Goal: Find specific page/section: Find specific page/section

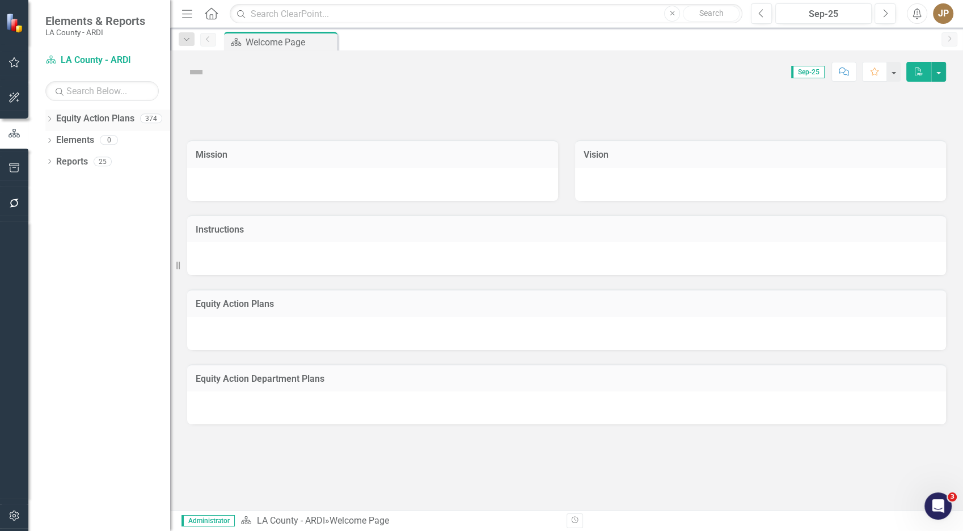
click at [49, 117] on icon at bounding box center [49, 118] width 3 height 5
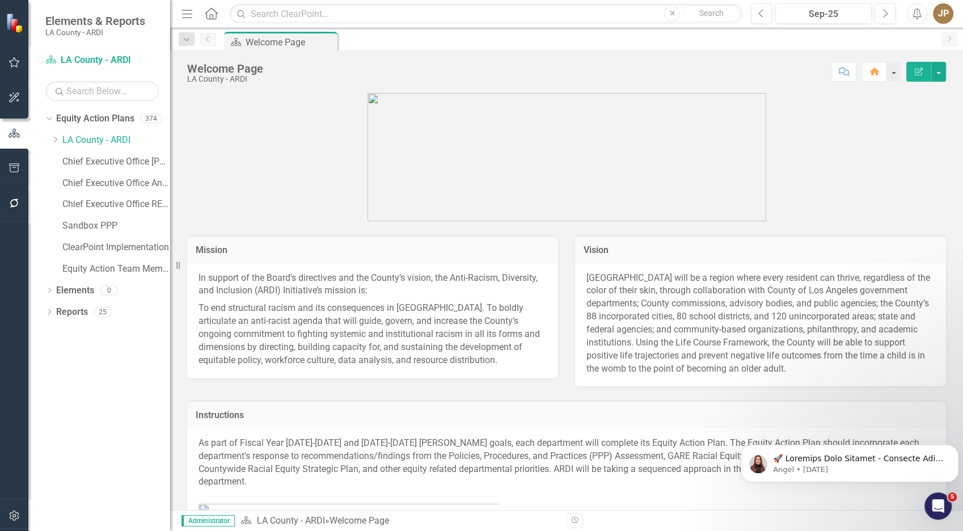
click at [47, 142] on div "Dropdown Equity Action Plans 374 Dropdown [GEOGRAPHIC_DATA] - ARDI Dropdown Dep…" at bounding box center [107, 196] width 125 height 172
click at [60, 141] on div "Dropdown" at bounding box center [56, 141] width 11 height 10
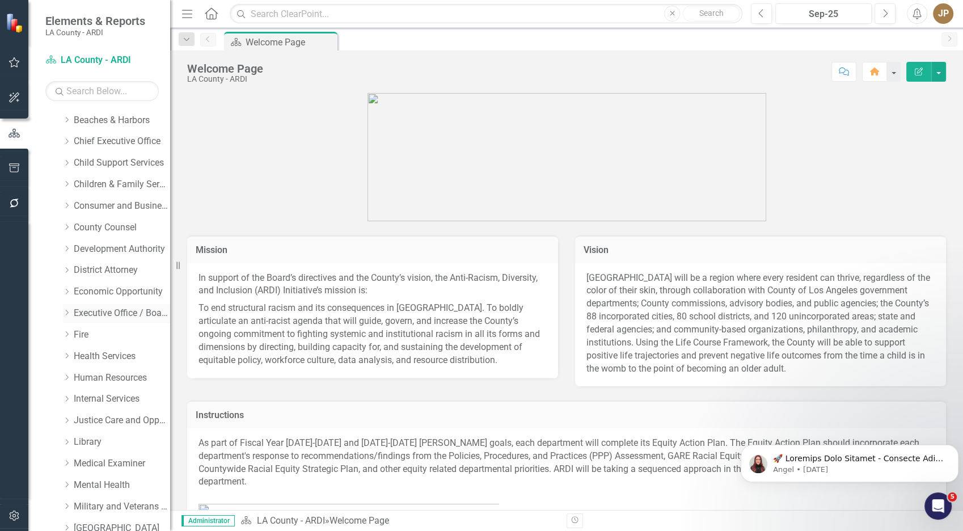
scroll to position [343, 0]
click at [95, 317] on link "Executive Office / Board of Supervisors" at bounding box center [122, 312] width 96 height 13
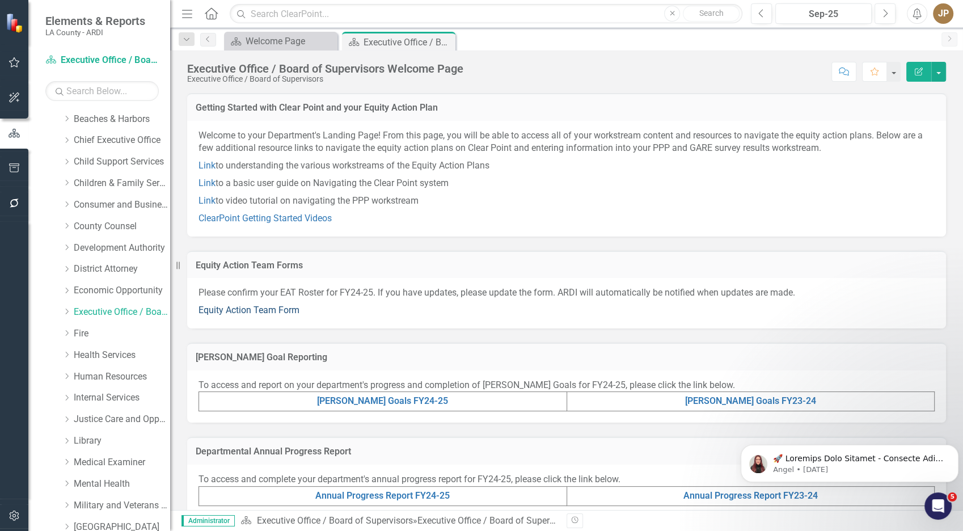
drag, startPoint x: 276, startPoint y: 311, endPoint x: 246, endPoint y: 305, distance: 31.2
click at [246, 305] on link "Equity Action Team Form" at bounding box center [249, 310] width 101 height 11
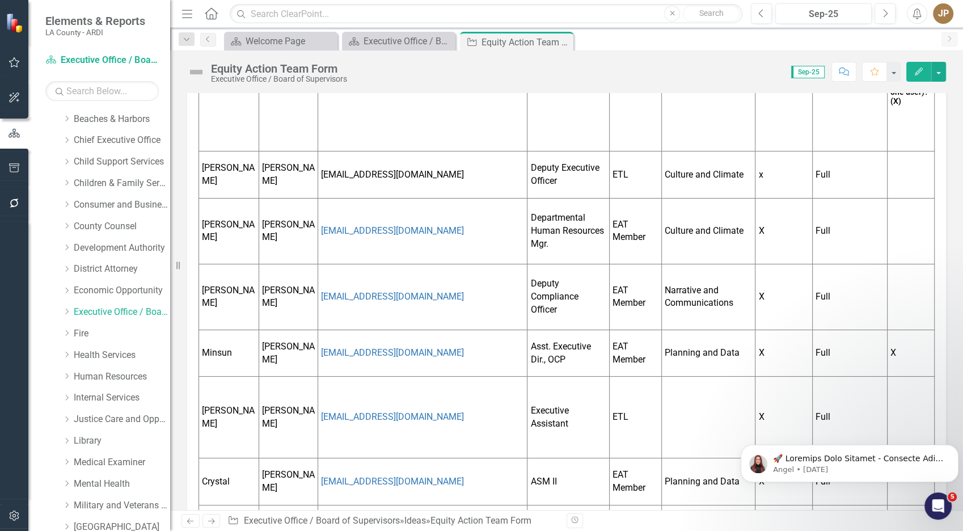
scroll to position [255, 0]
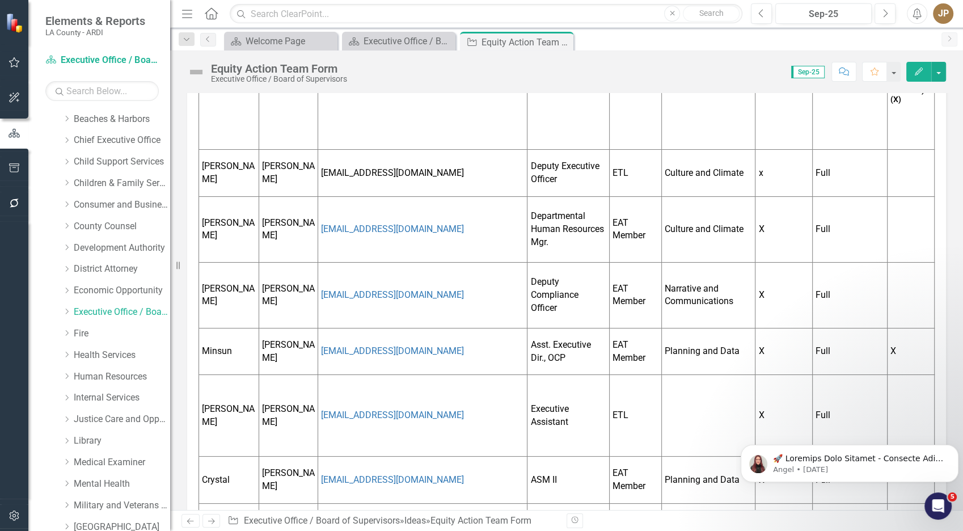
click at [594, 317] on td "Deputy Compliance Officer" at bounding box center [569, 295] width 82 height 66
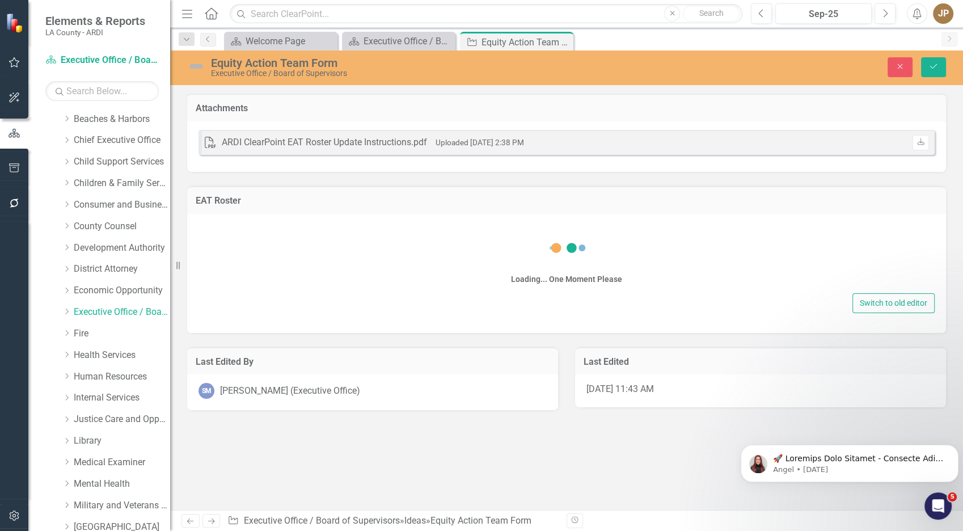
scroll to position [0, 0]
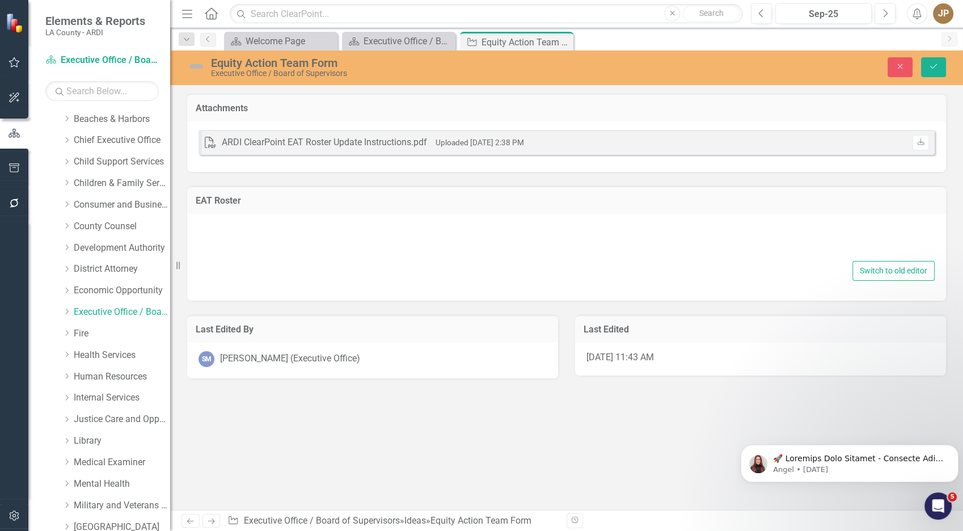
type textarea "<p><span style="color: #3598db;">Double click here to edit this chart.</span></…"
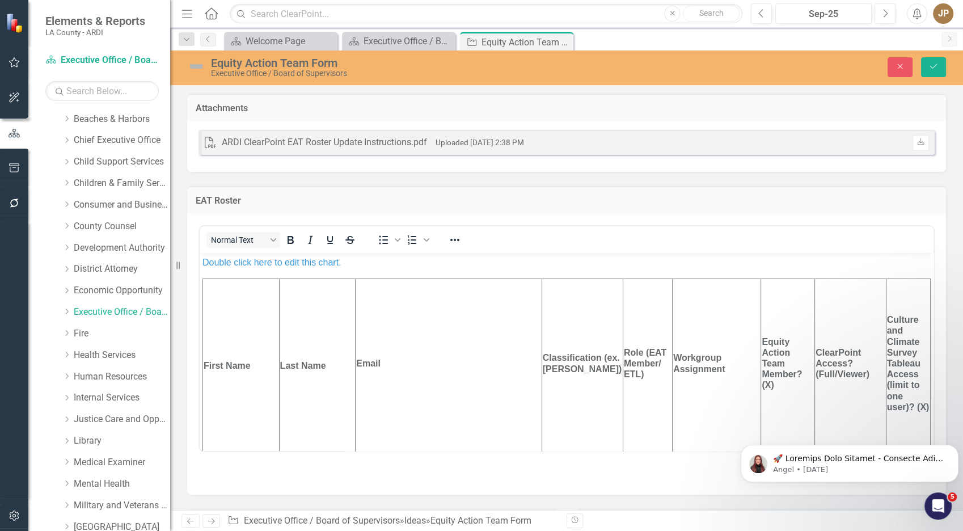
click at [572, 342] on td "Classification (ex. [PERSON_NAME])" at bounding box center [582, 366] width 81 height 174
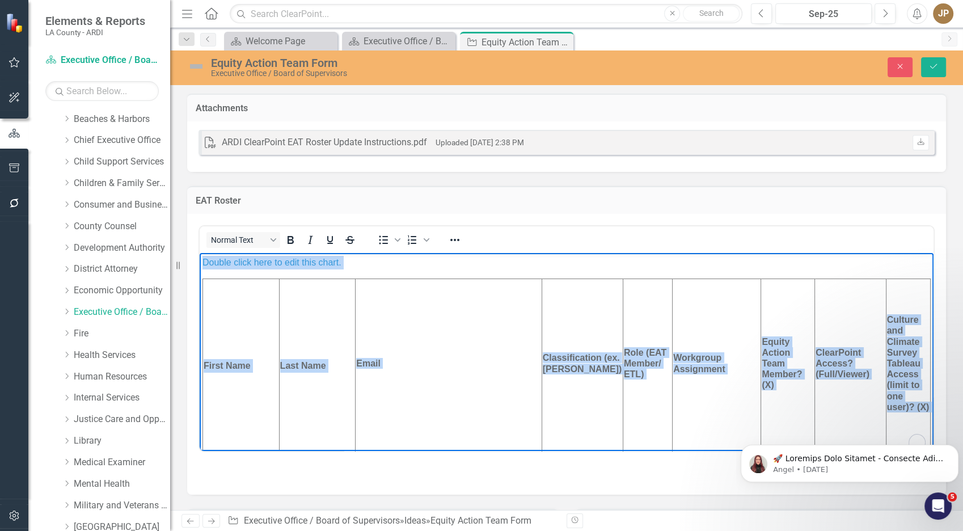
copy body "Double click here to edit this chart. First Name Last Name Email Classification…"
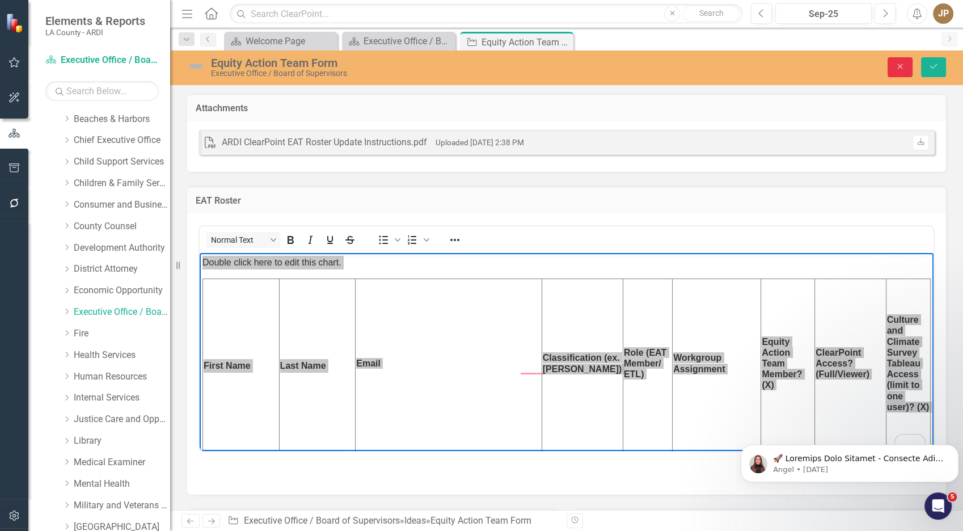
click at [897, 71] on button "Close" at bounding box center [900, 67] width 25 height 20
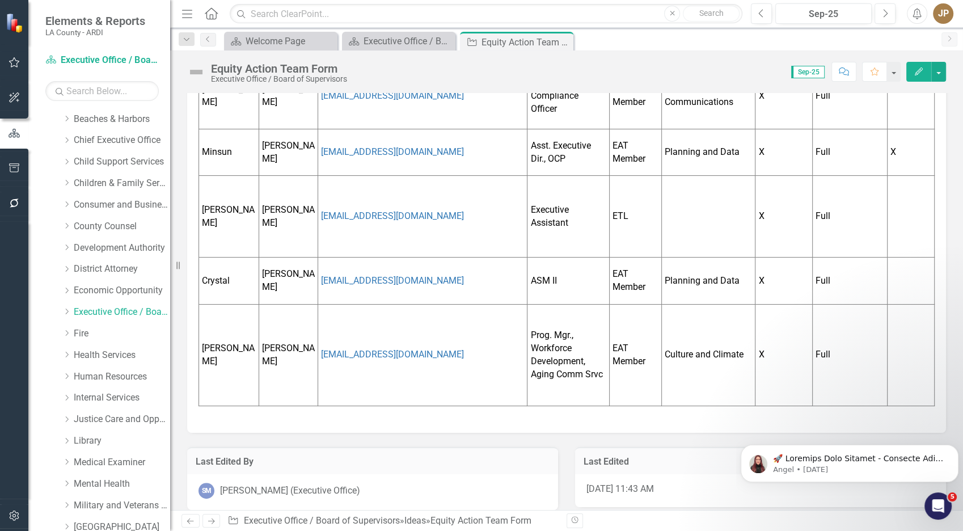
scroll to position [464, 0]
